Goal: Task Accomplishment & Management: Manage account settings

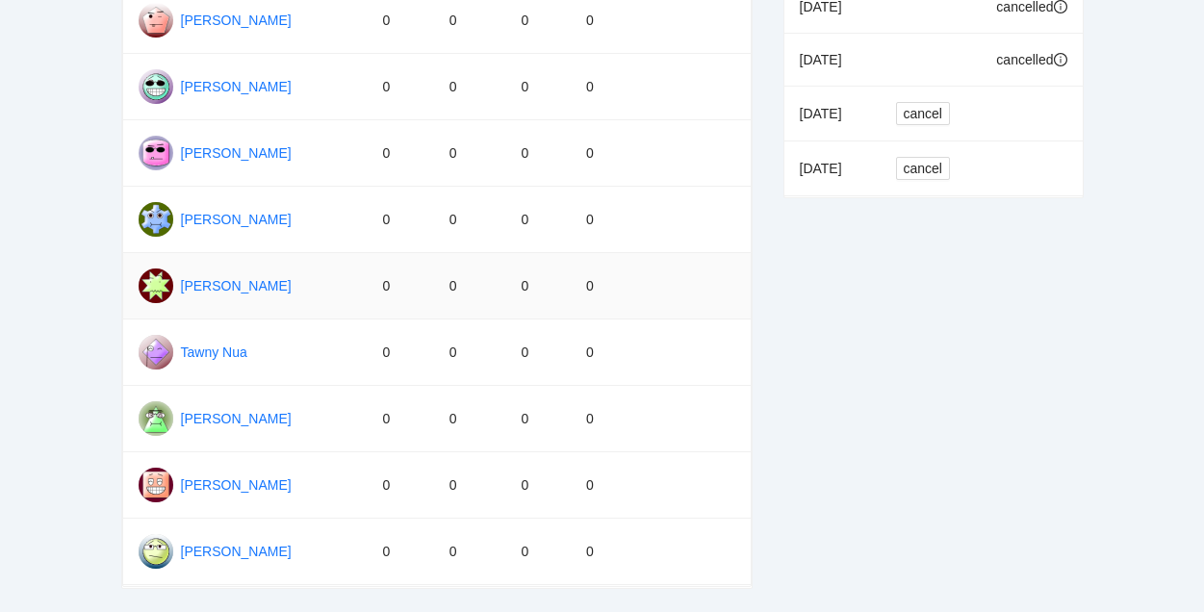
scroll to position [788, 0]
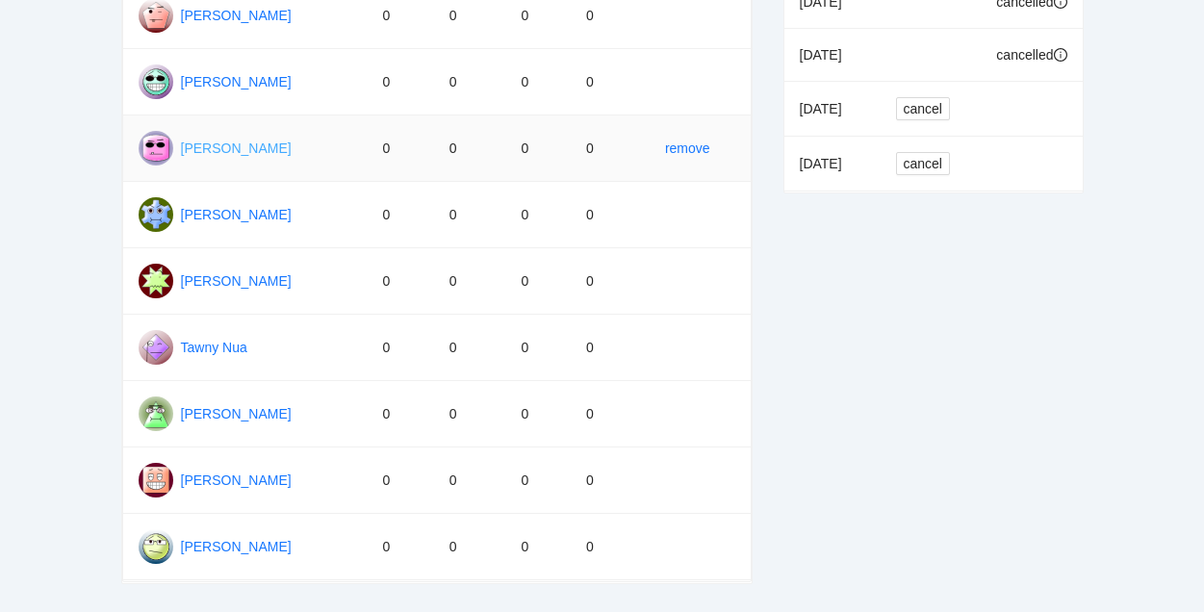
click at [253, 149] on link "Michelle French" at bounding box center [236, 148] width 111 height 15
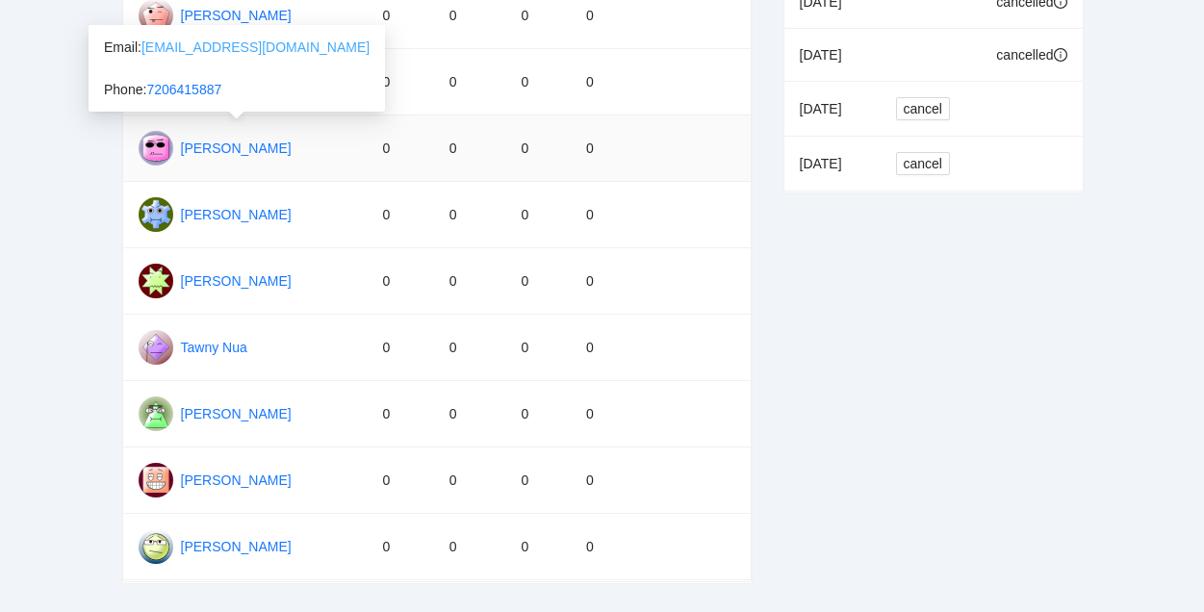
click at [149, 43] on link "michellepio124@gmail.com" at bounding box center [255, 46] width 228 height 15
drag, startPoint x: 142, startPoint y: 46, endPoint x: 277, endPoint y: 54, distance: 135.0
click at [277, 54] on div "Email: michellepio124@gmail.com" at bounding box center [237, 47] width 266 height 21
drag, startPoint x: 142, startPoint y: 44, endPoint x: 305, endPoint y: 49, distance: 162.7
click at [305, 52] on div "Email: michellepio124@gmail.com" at bounding box center [237, 47] width 266 height 21
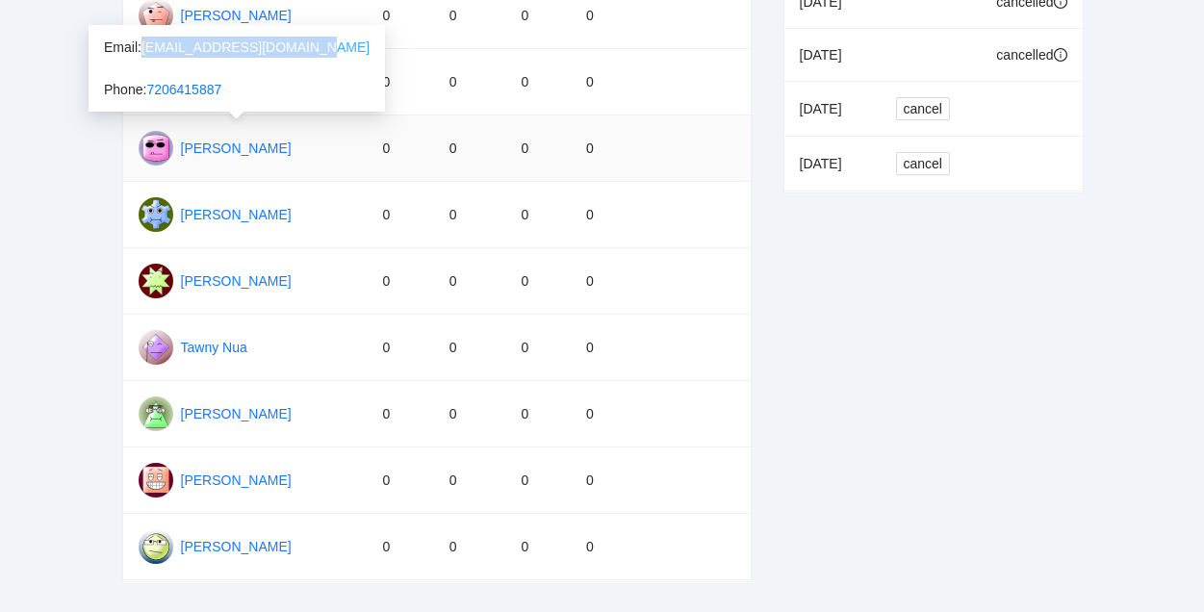
copy link "michellepio124@gmail.com"
click at [263, 416] on td "Teri Thomas" at bounding box center [245, 414] width 244 height 66
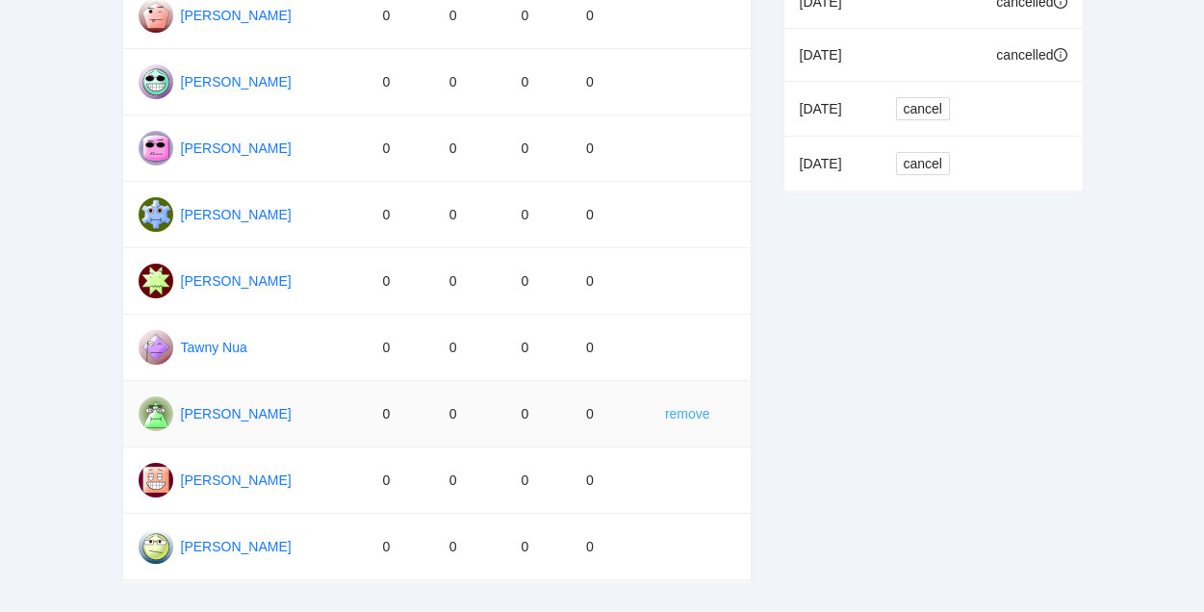
click at [681, 414] on link "remove" at bounding box center [687, 413] width 45 height 21
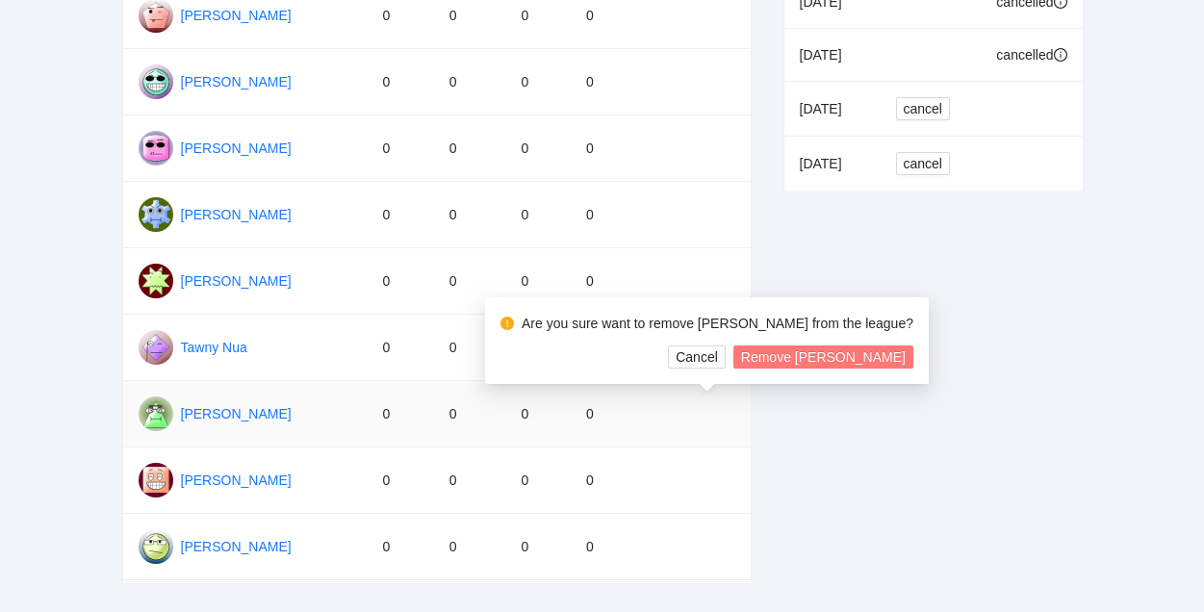
click at [777, 359] on span "Remove Teri Thomas" at bounding box center [823, 356] width 165 height 21
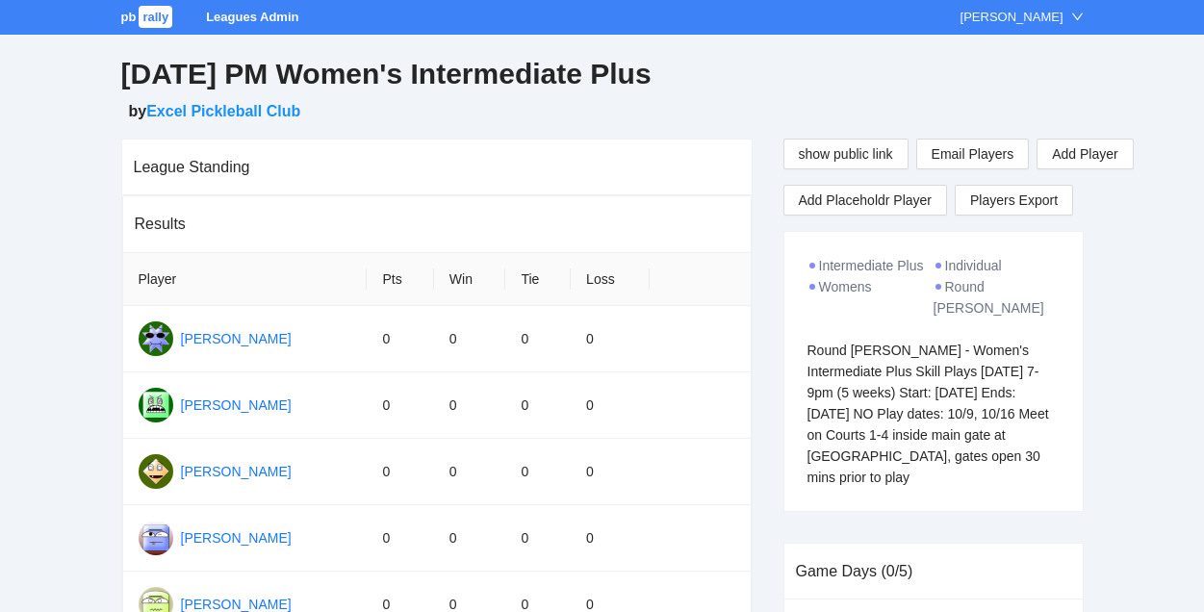
click at [153, 20] on span "rally" at bounding box center [156, 17] width 34 height 22
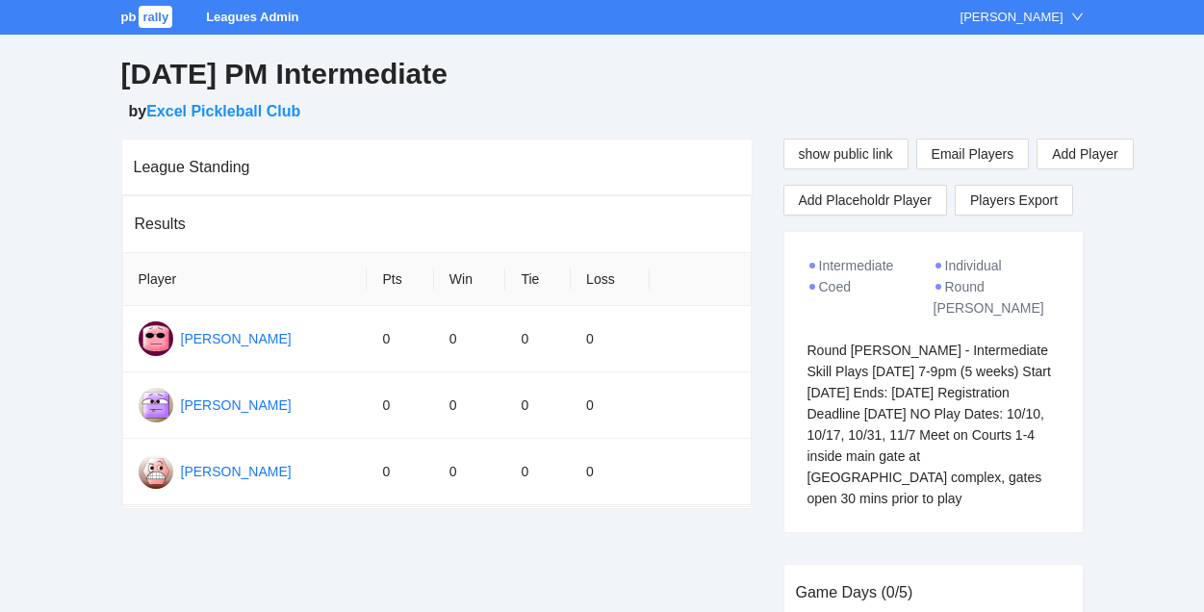
click at [158, 20] on span "rally" at bounding box center [156, 17] width 34 height 22
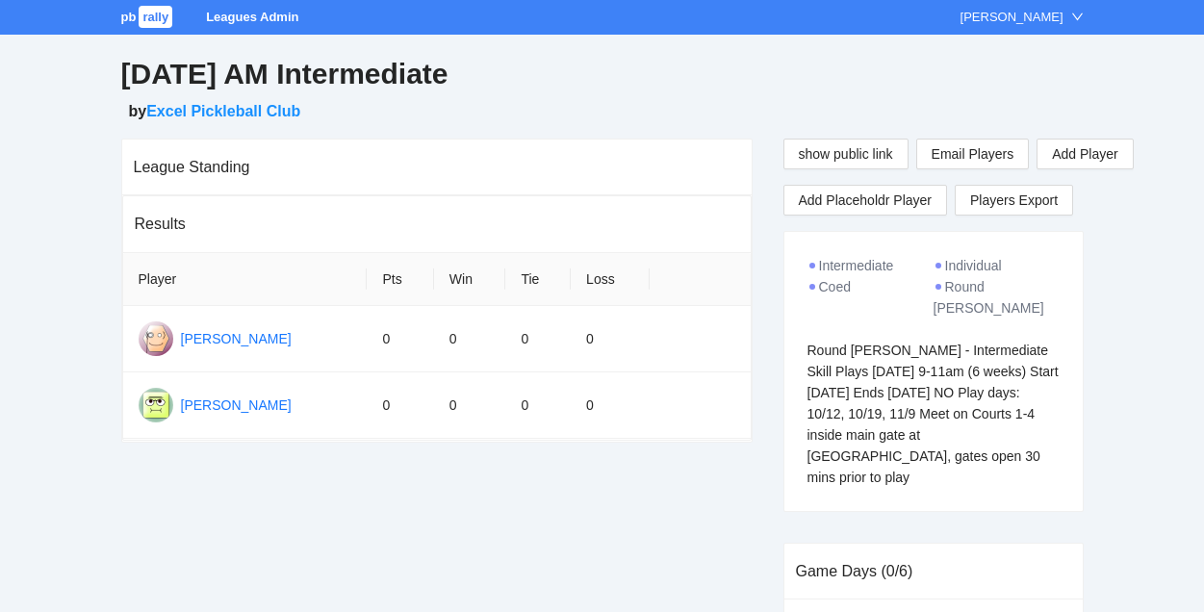
click at [148, 18] on span "rally" at bounding box center [156, 17] width 34 height 22
